Goal: Check status: Check status

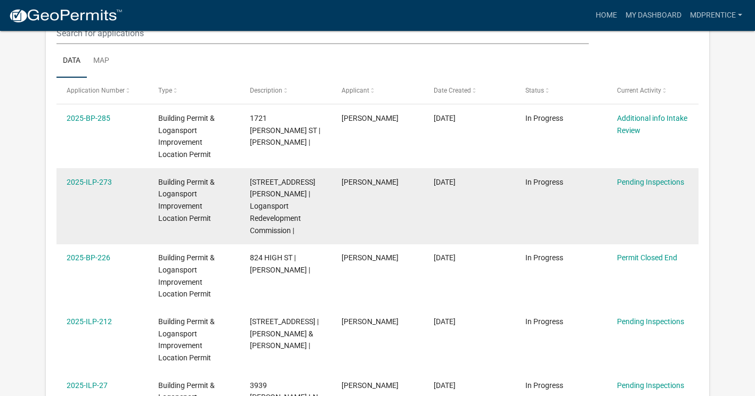
scroll to position [141, 0]
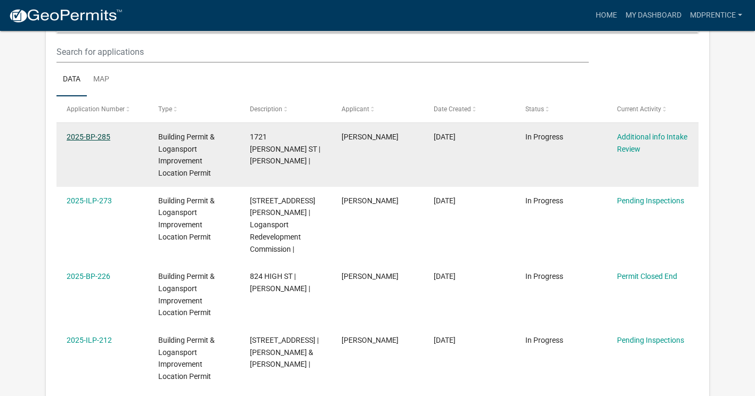
click at [78, 138] on link "2025-BP-285" at bounding box center [89, 137] width 44 height 9
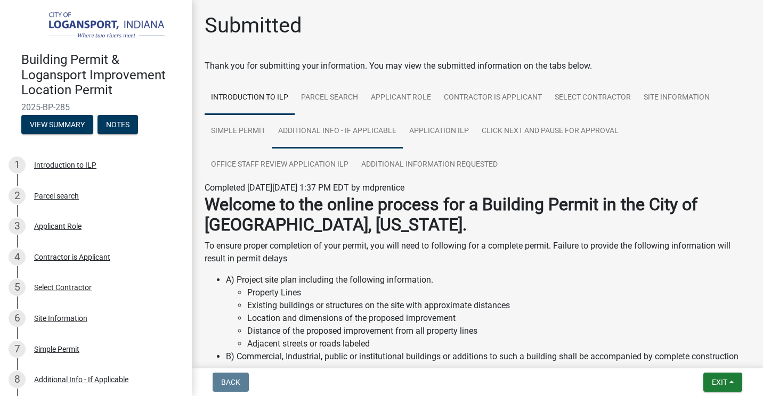
click at [330, 131] on link "Additional Info - If Applicable" at bounding box center [337, 132] width 131 height 34
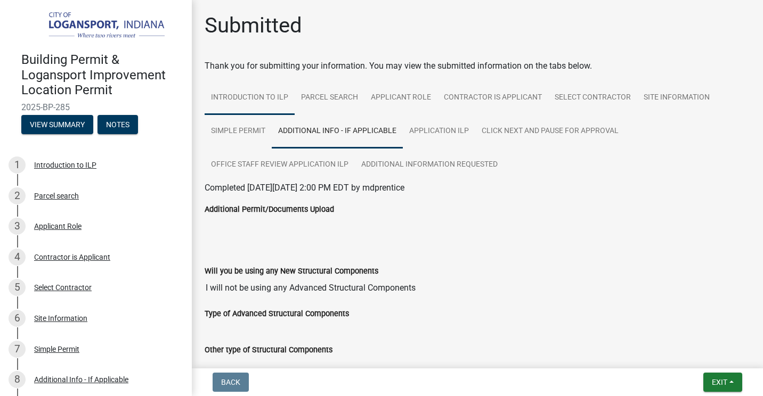
click at [241, 97] on link "Introduction to ILP" at bounding box center [250, 98] width 90 height 34
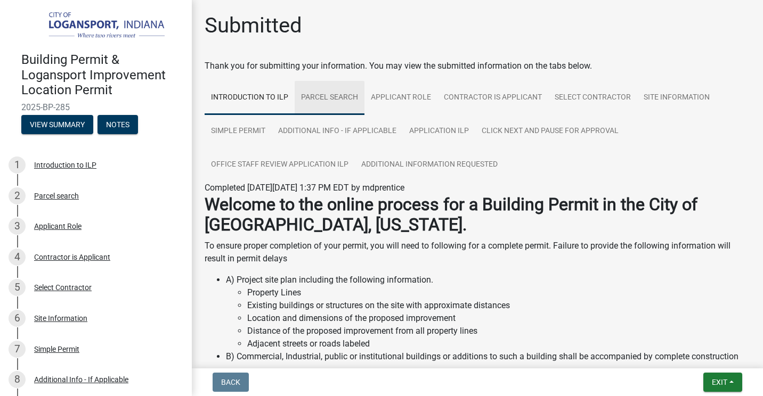
click at [333, 100] on link "Parcel search" at bounding box center [330, 98] width 70 height 34
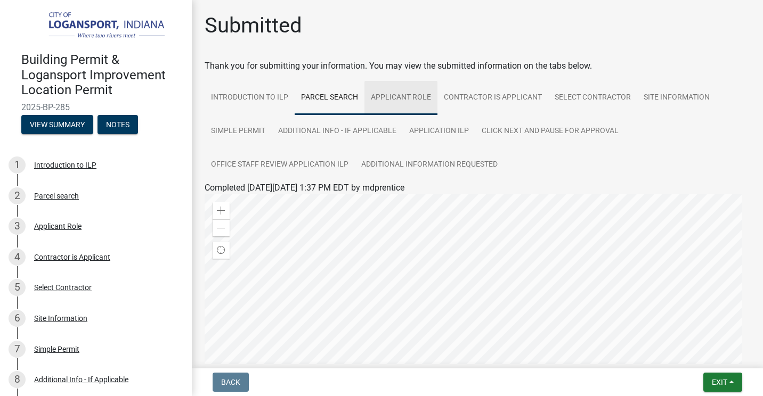
click at [389, 101] on link "Applicant Role" at bounding box center [400, 98] width 73 height 34
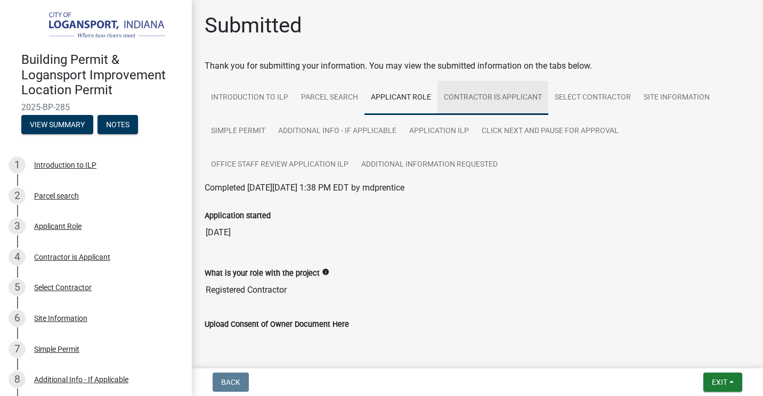
click at [469, 102] on link "Contractor is Applicant" at bounding box center [492, 98] width 111 height 34
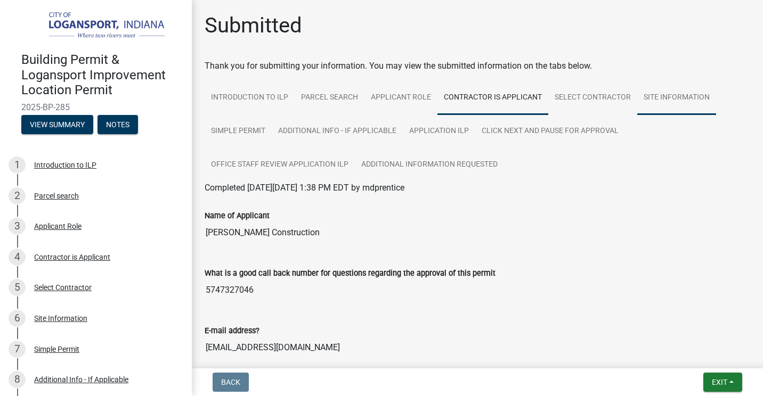
click at [659, 100] on link "Site Information" at bounding box center [676, 98] width 79 height 34
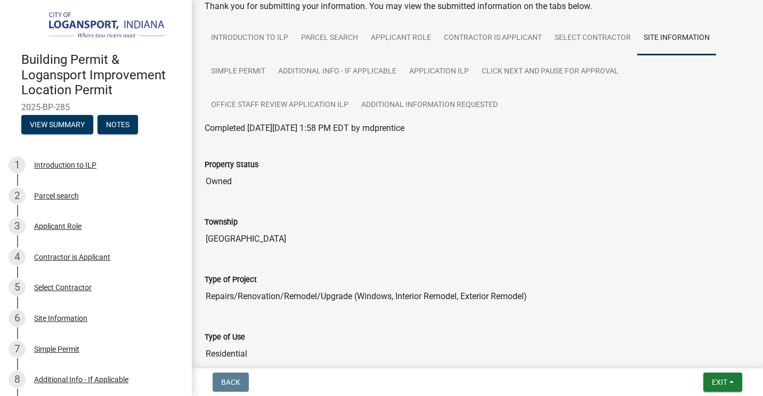
scroll to position [59, 0]
click at [411, 104] on link "Additional Information requested" at bounding box center [429, 106] width 149 height 34
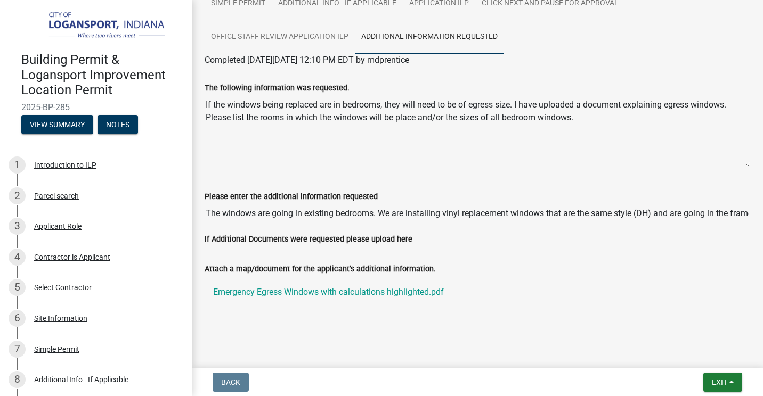
scroll to position [136, 0]
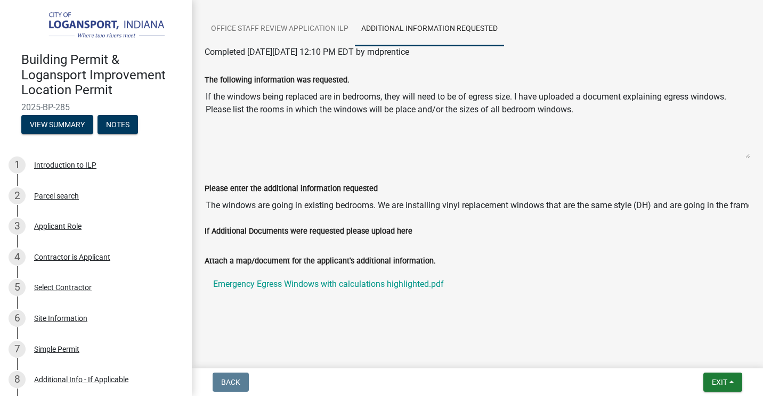
click at [293, 185] on label "Please enter the additional information requested" at bounding box center [291, 188] width 173 height 7
click at [293, 195] on input "The windows are going in existing bedrooms. We are installing vinyl replacement…" at bounding box center [477, 205] width 545 height 21
click at [329, 205] on input "The windows are going in existing bedrooms. We are installing vinyl replacement…" at bounding box center [477, 205] width 545 height 21
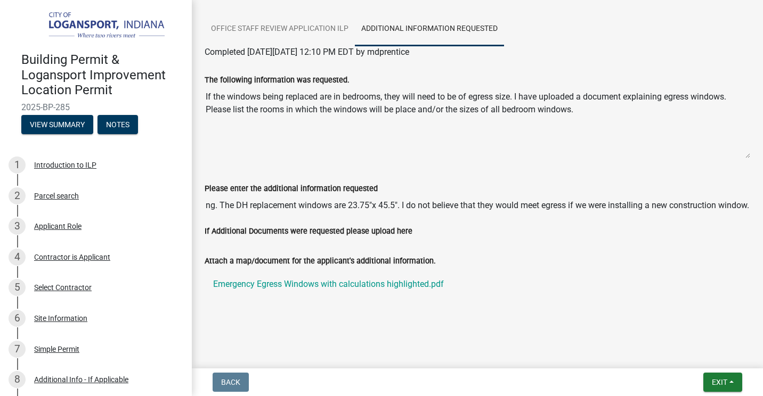
drag, startPoint x: 329, startPoint y: 205, endPoint x: 290, endPoint y: 201, distance: 39.0
click at [290, 201] on input "The windows are going in existing bedrooms. We are installing vinyl replacement…" at bounding box center [477, 205] width 545 height 21
drag, startPoint x: 388, startPoint y: 201, endPoint x: 745, endPoint y: 221, distance: 357.4
click at [745, 221] on div "Please enter the additional information requested The windows are going in exis…" at bounding box center [477, 196] width 561 height 58
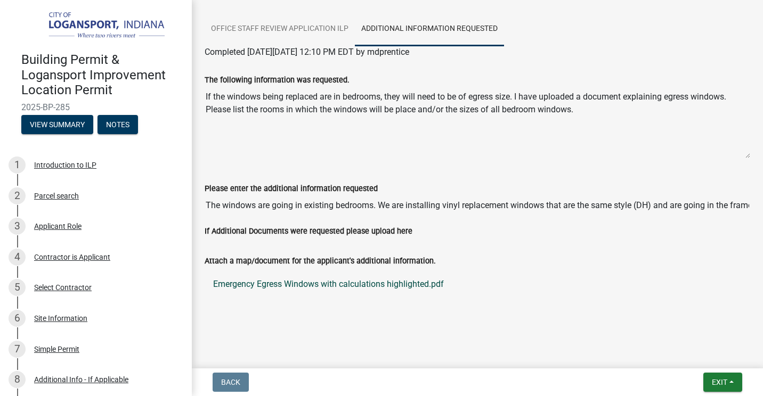
click at [611, 287] on link "Emergency Egress Windows with calculations highlighted.pdf" at bounding box center [477, 285] width 545 height 26
